Goal: Browse casually

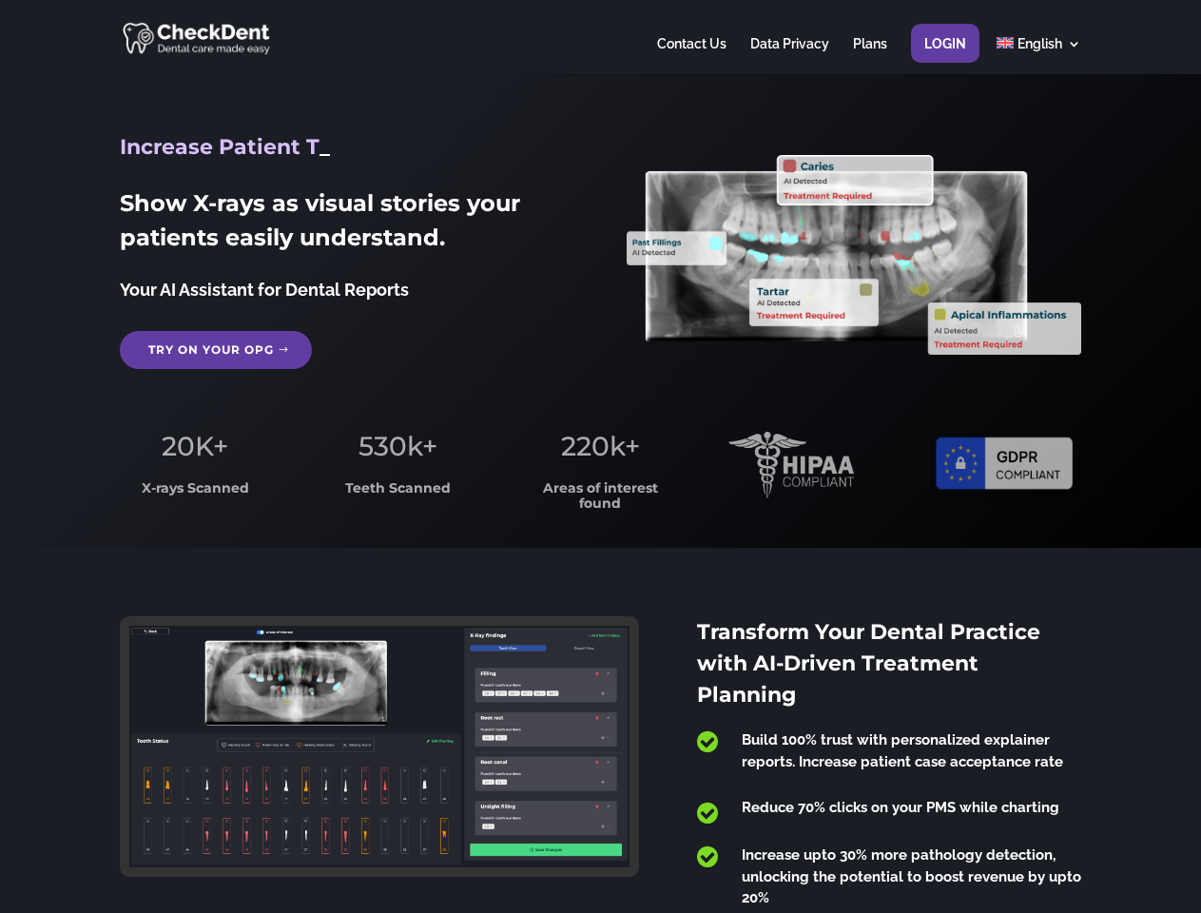
click at [600, 456] on span "220k+" at bounding box center [600, 446] width 79 height 32
click at [600, 37] on div at bounding box center [600, 37] width 960 height 74
click at [600, 456] on span "220k+" at bounding box center [600, 446] width 79 height 32
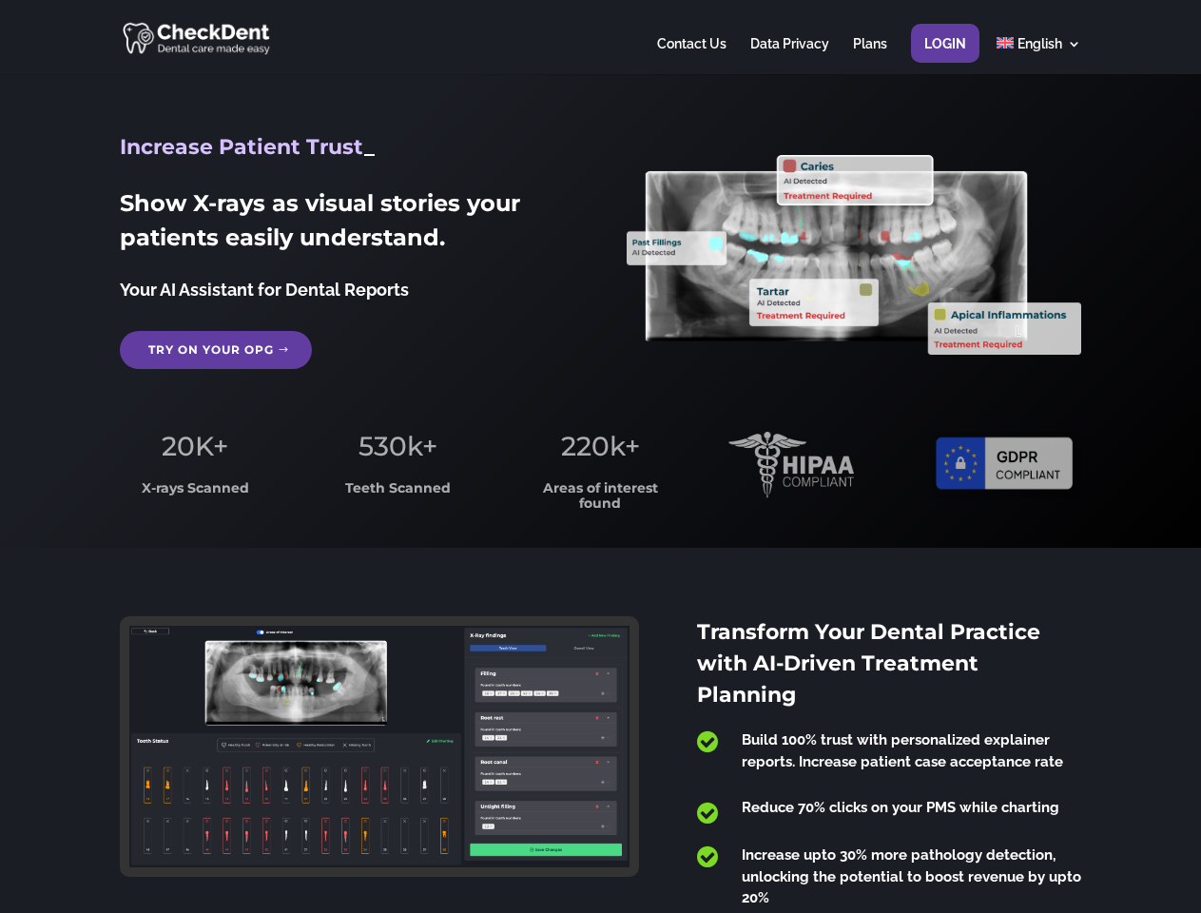
click at [600, 37] on div at bounding box center [600, 37] width 960 height 74
